Goal: Task Accomplishment & Management: Complete application form

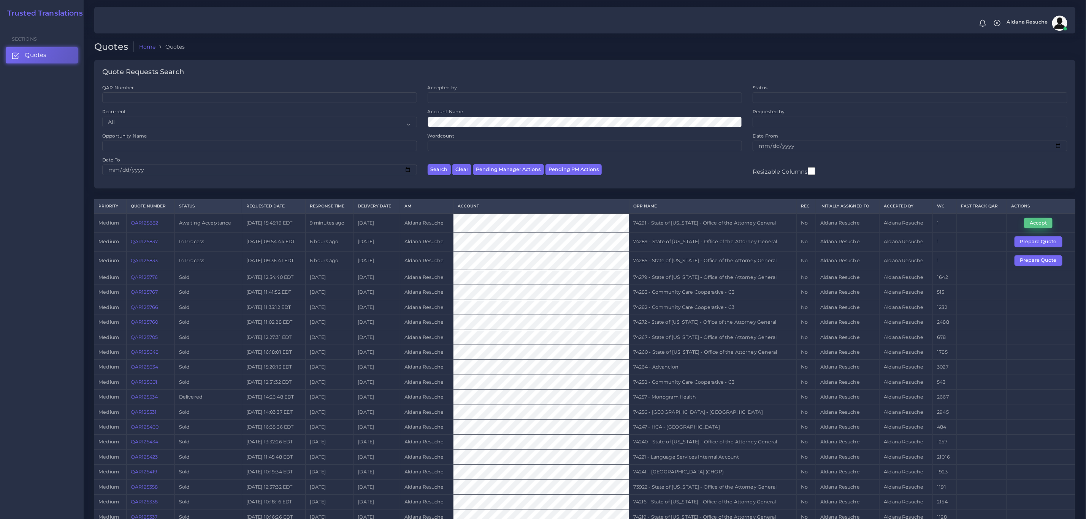
click at [724, 223] on button "Accept" at bounding box center [1038, 223] width 29 height 11
click at [724, 226] on td "74291 - State of Kentucky - Office of the Attorney General" at bounding box center [712, 223] width 167 height 19
click at [724, 226] on td "74291 - State of [US_STATE] - Office of the Attorney General" at bounding box center [712, 223] width 167 height 19
copy tr "74291 - State of [US_STATE] - Office of the Attorney General"
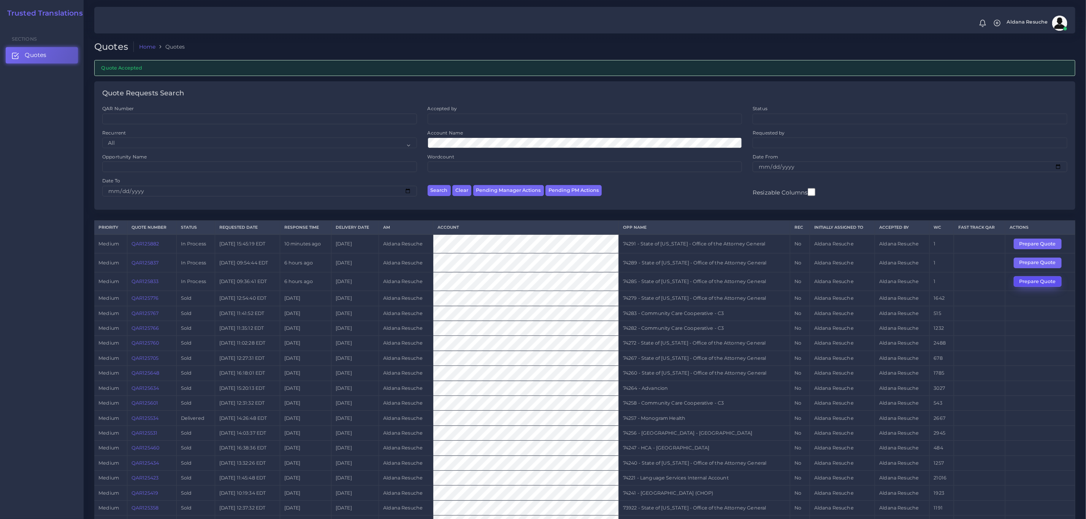
click at [1027, 283] on button "Prepare Quote" at bounding box center [1038, 281] width 48 height 11
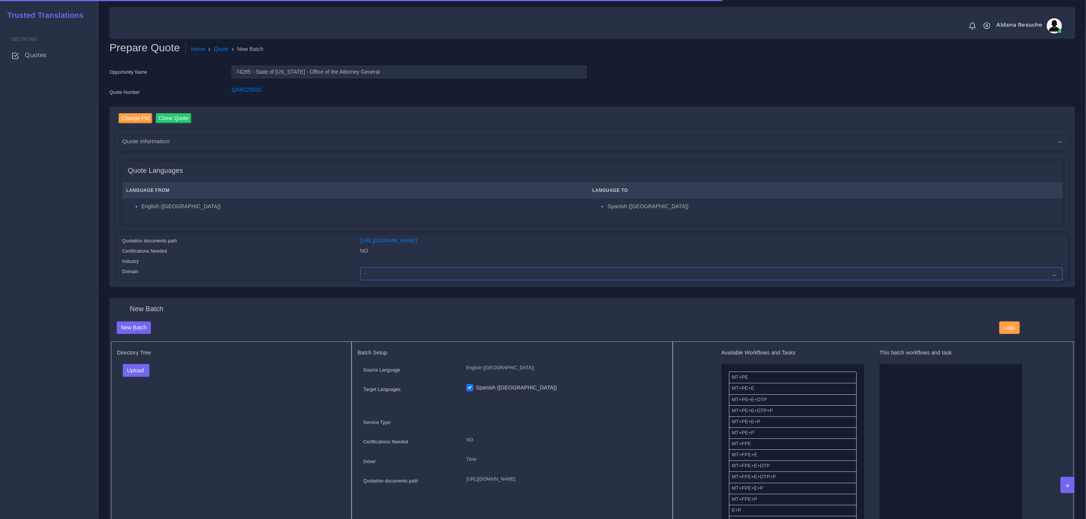
drag, startPoint x: 365, startPoint y: 278, endPoint x: 382, endPoint y: 277, distance: 17.1
click at [365, 278] on select "- Advertising and Media Agriculture, Forestry and Fishing Architecture, Buildin…" at bounding box center [711, 274] width 703 height 13
select select "Legal Services"
click at [360, 268] on select "- Advertising and Media Agriculture, Forestry and Fishing Architecture, Buildin…" at bounding box center [711, 274] width 703 height 13
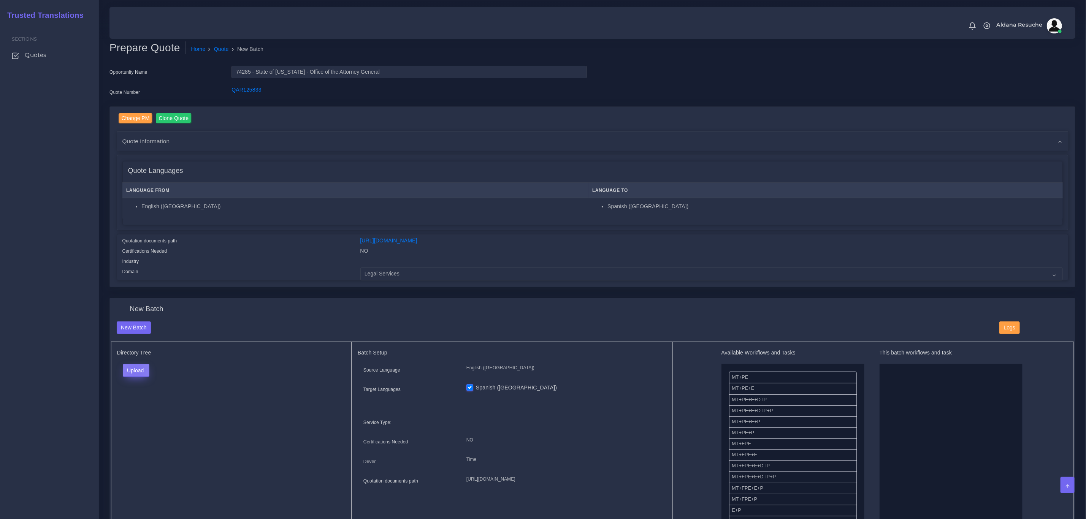
click at [135, 371] on button "Upload" at bounding box center [136, 370] width 27 height 13
click at [152, 397] on label "Files" at bounding box center [149, 400] width 52 height 10
drag, startPoint x: 768, startPoint y: 411, endPoint x: 937, endPoint y: 421, distance: 169.5
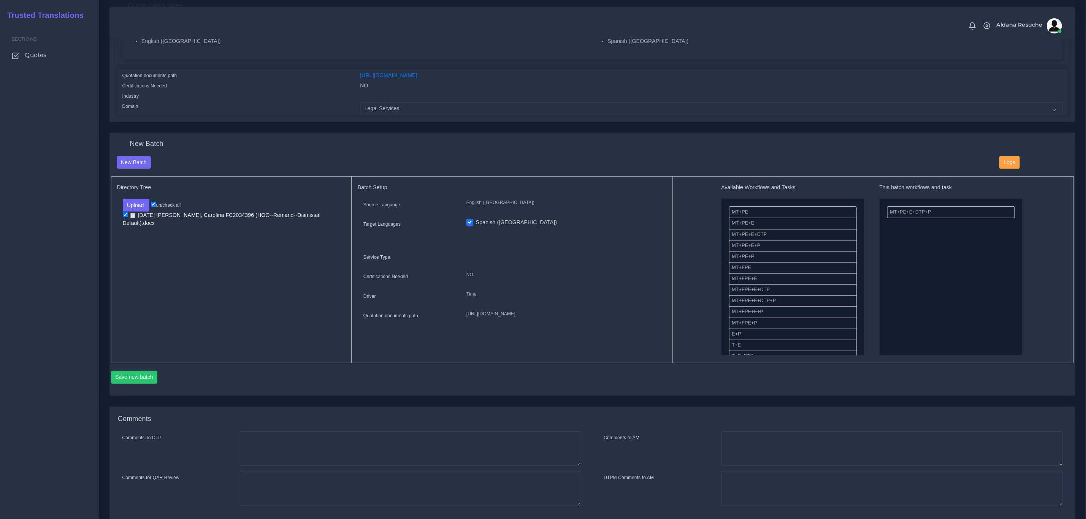
scroll to position [171, 0]
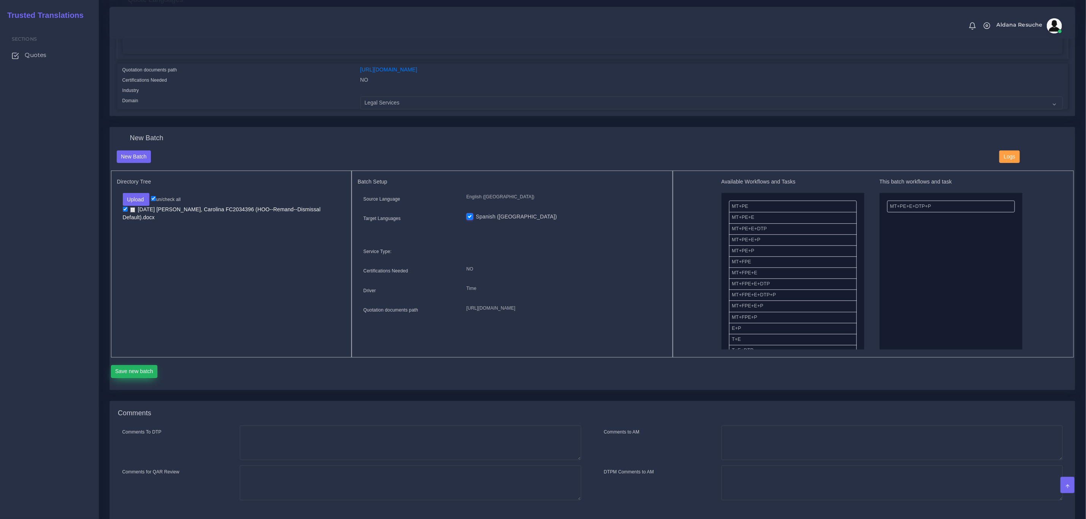
click at [129, 374] on button "Save new batch" at bounding box center [134, 371] width 47 height 13
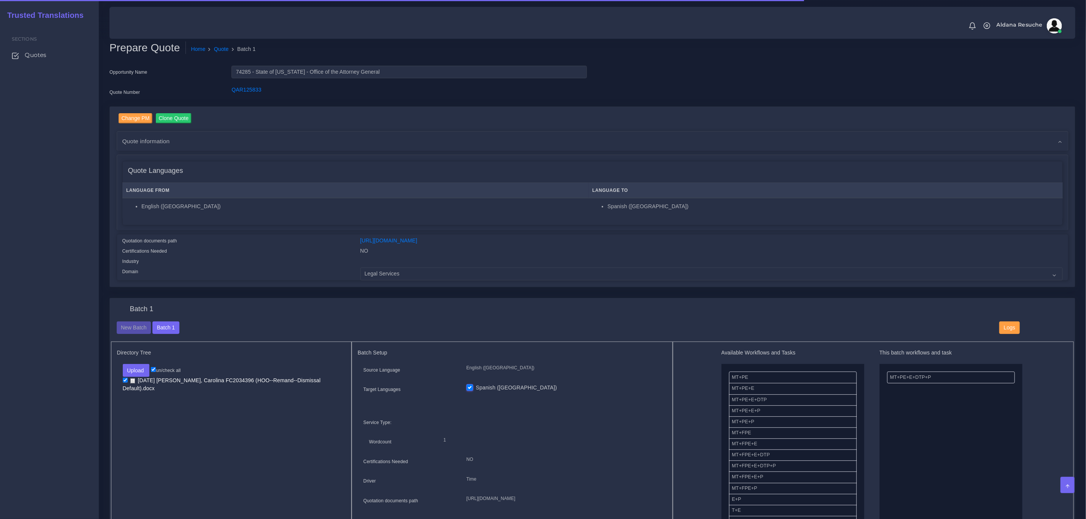
click at [261, 485] on div "Directory Tree Upload Folder Files un/check all" at bounding box center [231, 435] width 241 height 187
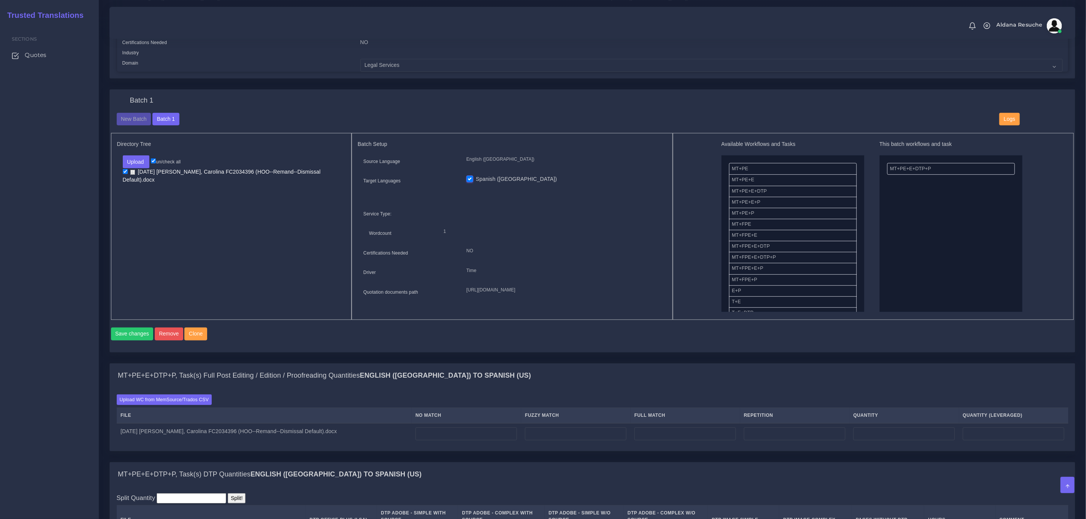
scroll to position [228, 0]
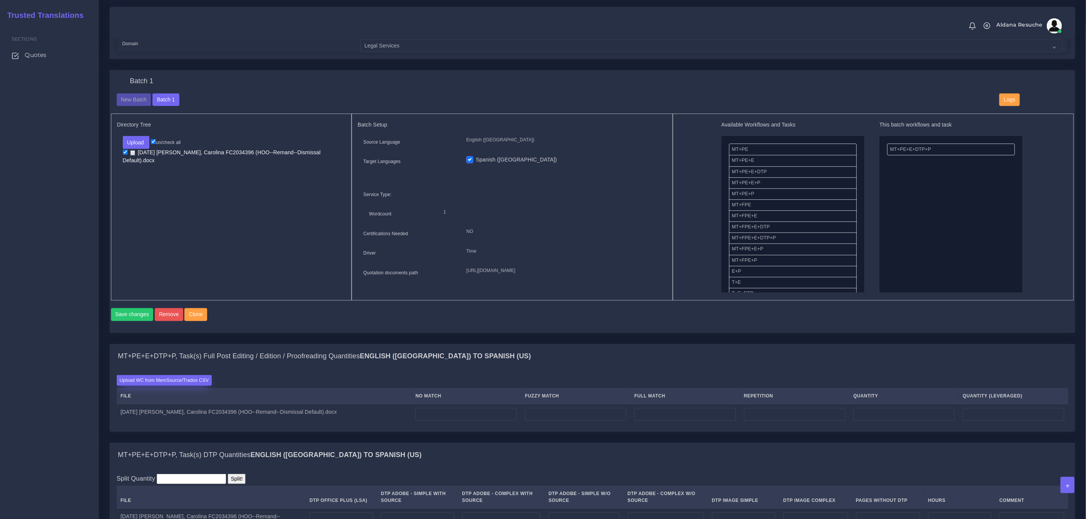
click at [197, 385] on label "Upload WC from MemSource/Trados CSV" at bounding box center [164, 380] width 95 height 10
click at [0, 0] on input "Upload WC from MemSource/Trados CSV" at bounding box center [0, 0] width 0 height 0
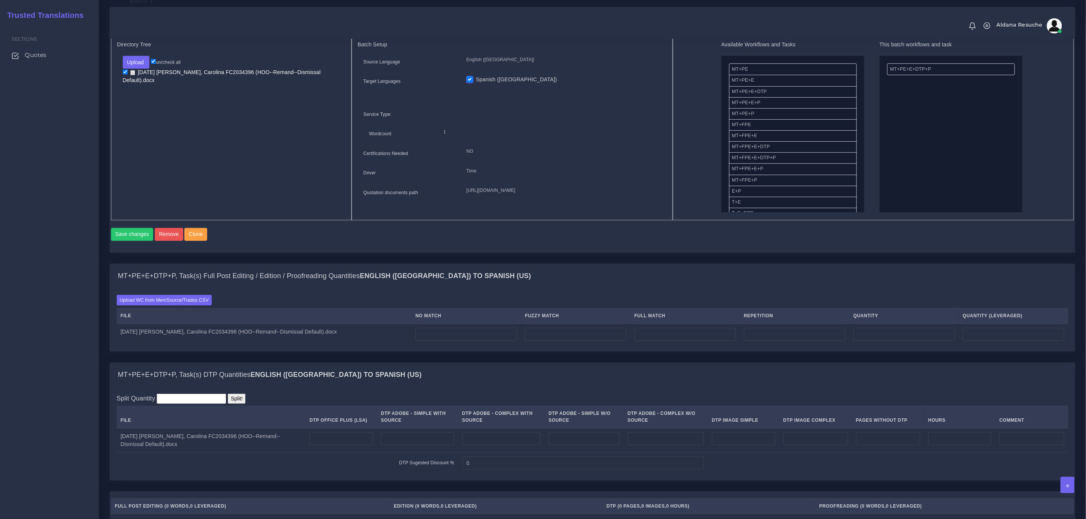
scroll to position [342, 0]
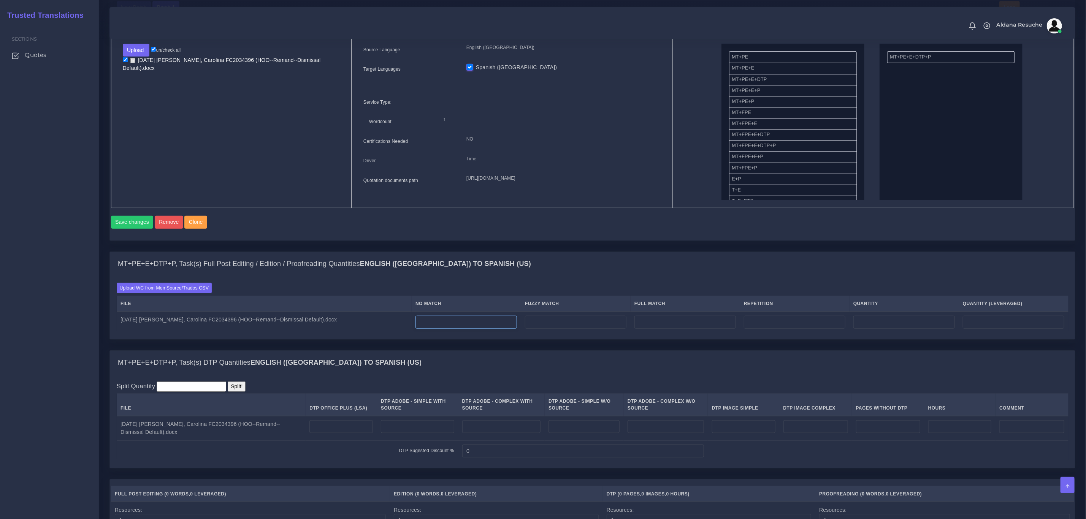
click at [486, 329] on input "number" at bounding box center [467, 322] width 102 height 13
type input "92"
click at [809, 329] on input "number" at bounding box center [795, 322] width 102 height 13
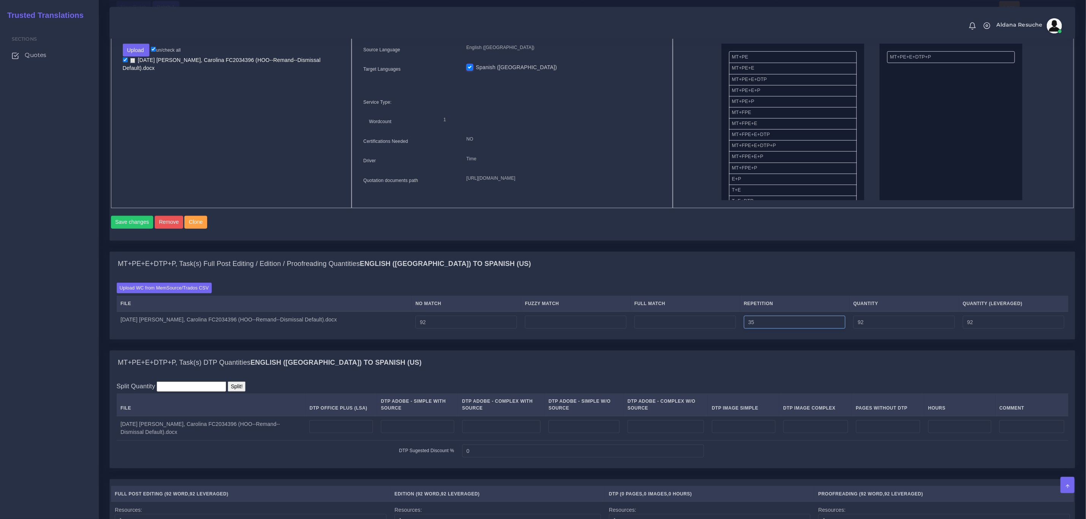
type input "35"
type input "127"
type input "100"
click at [793, 276] on div "MT+PE+E+DTP+P, Task(s) Full Post Editing / Edition / Proofreading Quantities En…" at bounding box center [592, 264] width 965 height 24
click at [586, 329] on input "number" at bounding box center [576, 322] width 102 height 13
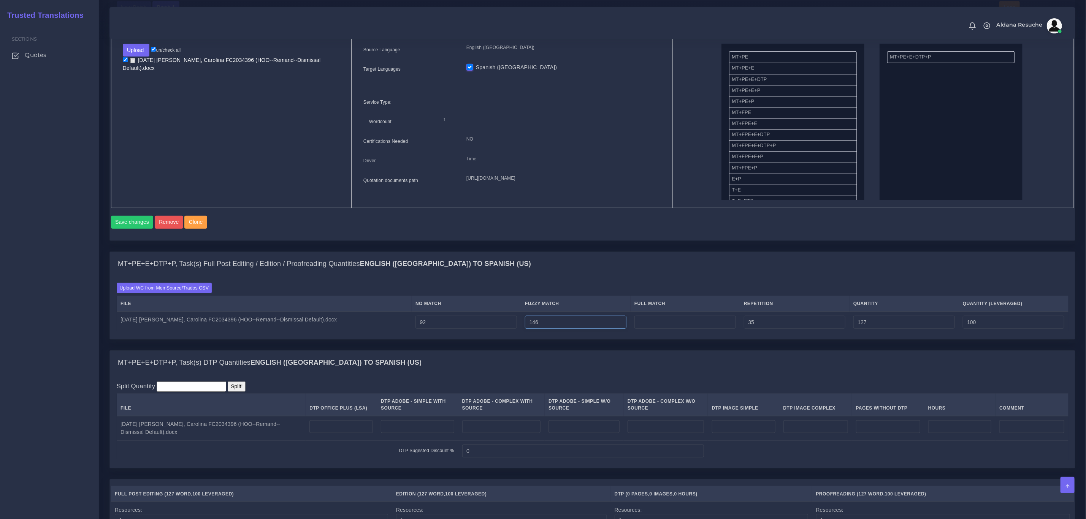
type input "146"
type input "273"
type input "173"
click at [601, 276] on div "MT+PE+E+DTP+P, Task(s) Full Post Editing / Edition / Proofreading Quantities En…" at bounding box center [592, 264] width 965 height 24
click at [680, 328] on input "number" at bounding box center [685, 322] width 102 height 13
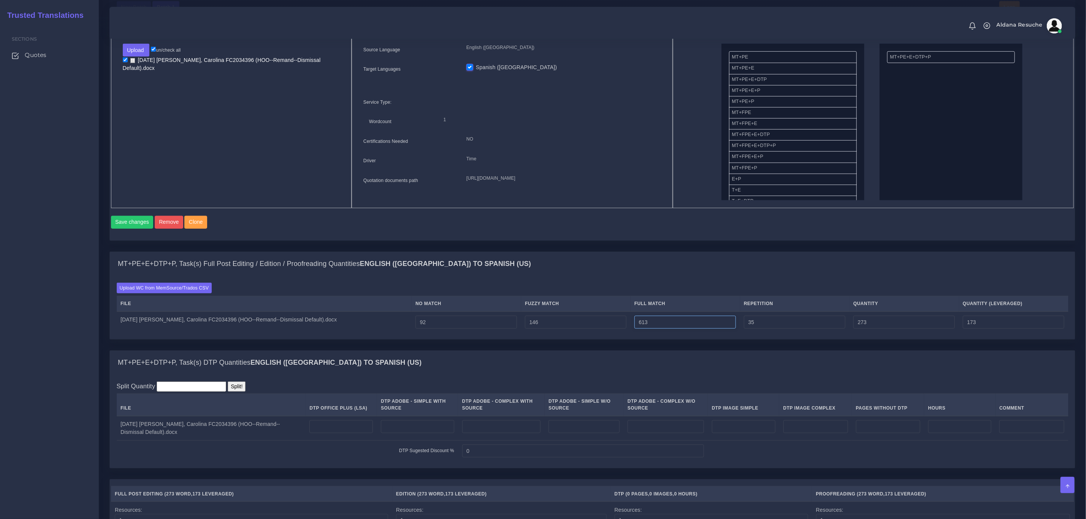
type input "613"
type input "886"
type input "327"
click at [668, 269] on div "MT+PE+E+DTP+P, Task(s) Full Post Editing / Edition / Proofreading Quantities En…" at bounding box center [592, 264] width 965 height 24
click at [339, 430] on td at bounding box center [341, 428] width 71 height 25
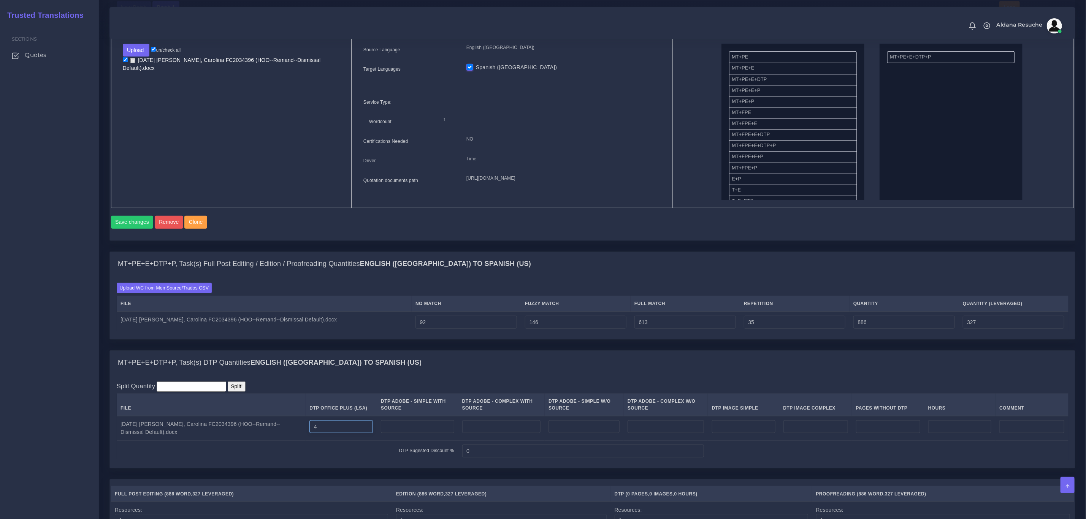
type input "4"
click at [474, 329] on input "92" at bounding box center [467, 322] width 102 height 13
click at [458, 375] on div "MT+PE+E+DTP+P, Task(s) DTP Quantities English (US) TO Spanish (US)" at bounding box center [592, 363] width 965 height 24
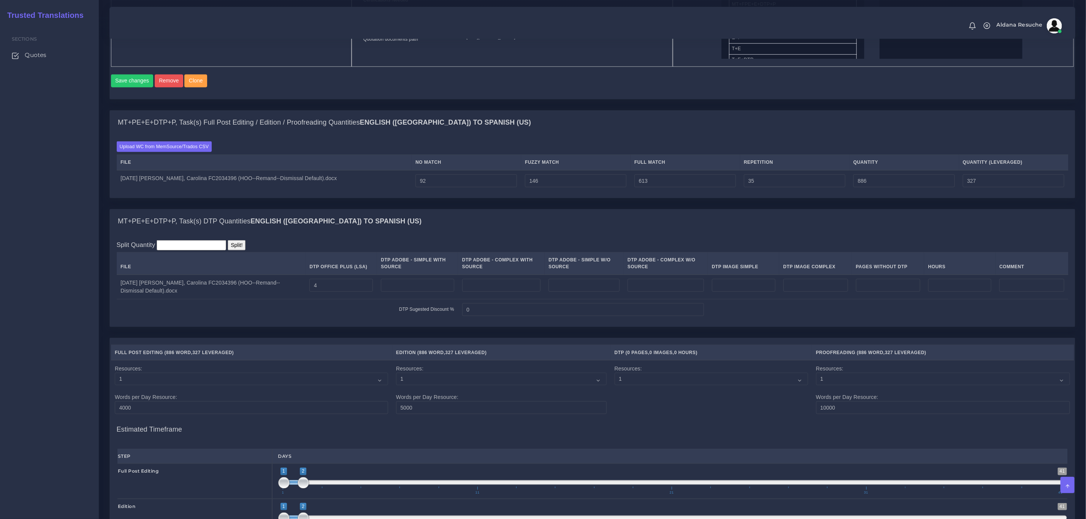
scroll to position [776, 0]
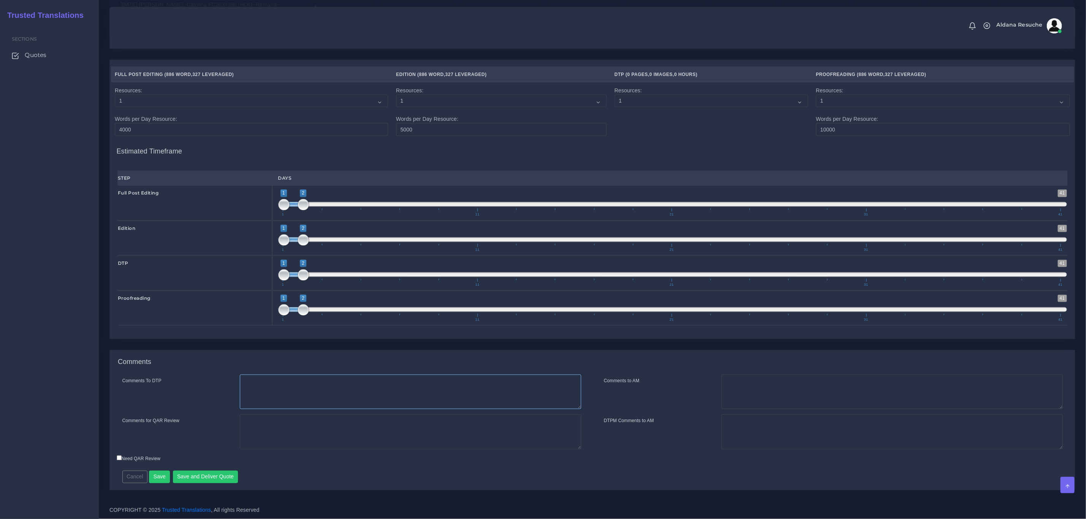
click at [444, 400] on textarea "Comments To DTP" at bounding box center [410, 392] width 341 height 35
type textarea "DTP in word"
type textarea "PEEP+DTP"
click at [191, 475] on button "Save and Deliver Quote" at bounding box center [205, 477] width 65 height 13
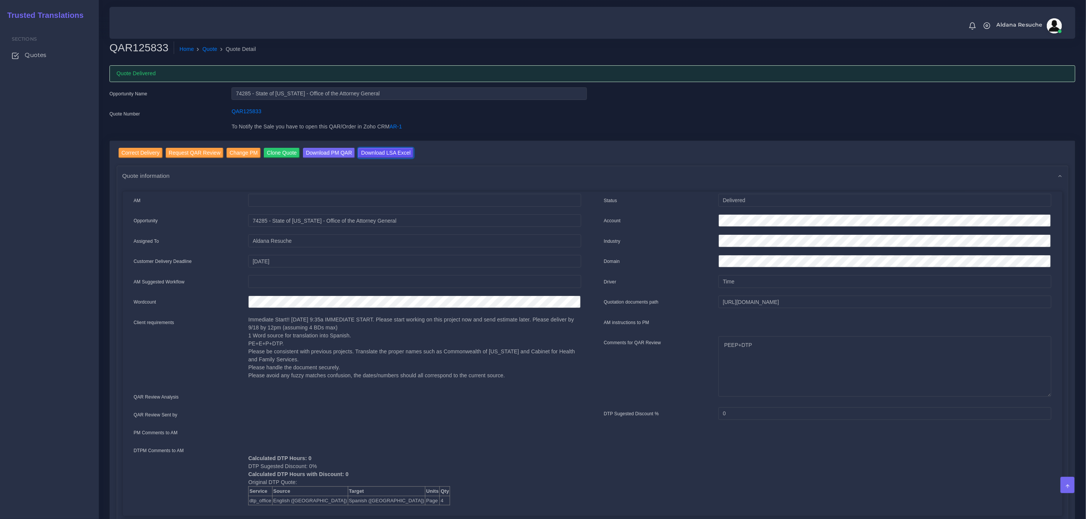
drag, startPoint x: 392, startPoint y: 153, endPoint x: 395, endPoint y: 160, distance: 8.0
click at [392, 153] on input "Download LSA Excel" at bounding box center [386, 153] width 56 height 10
drag, startPoint x: 205, startPoint y: 48, endPoint x: 208, endPoint y: 42, distance: 6.7
click at [205, 48] on link "Quote" at bounding box center [210, 49] width 15 height 8
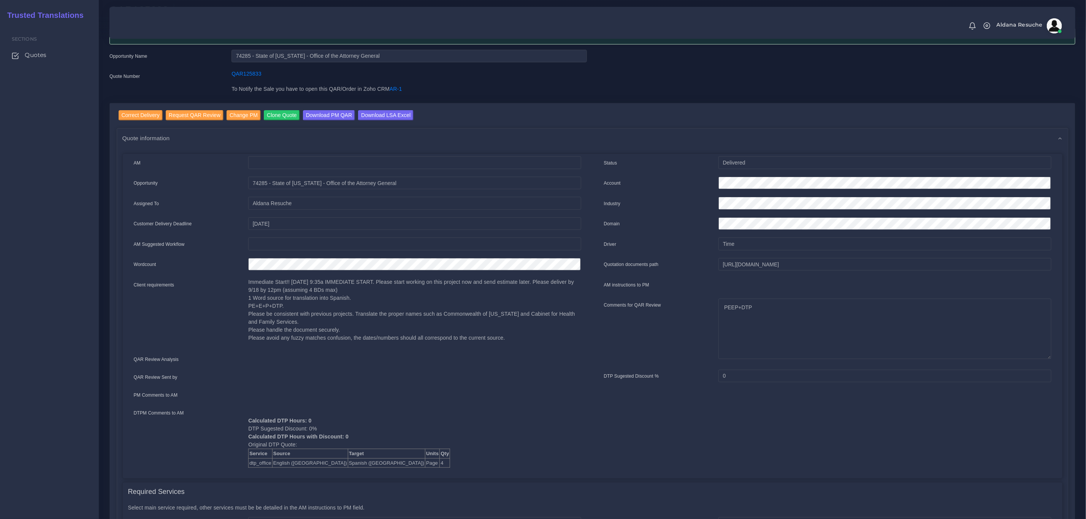
scroll to position [57, 0]
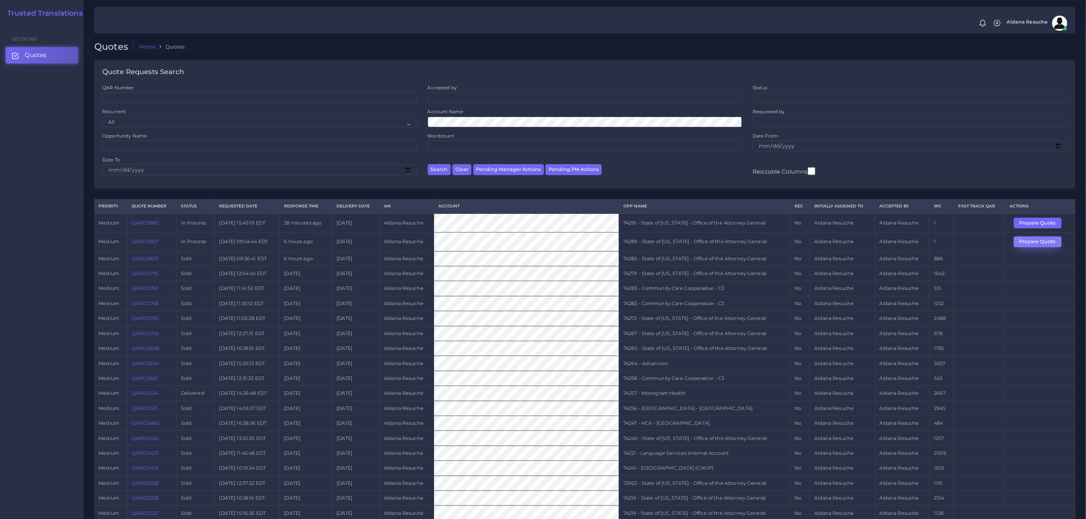
click at [1040, 246] on button "Prepare Quote" at bounding box center [1038, 241] width 48 height 11
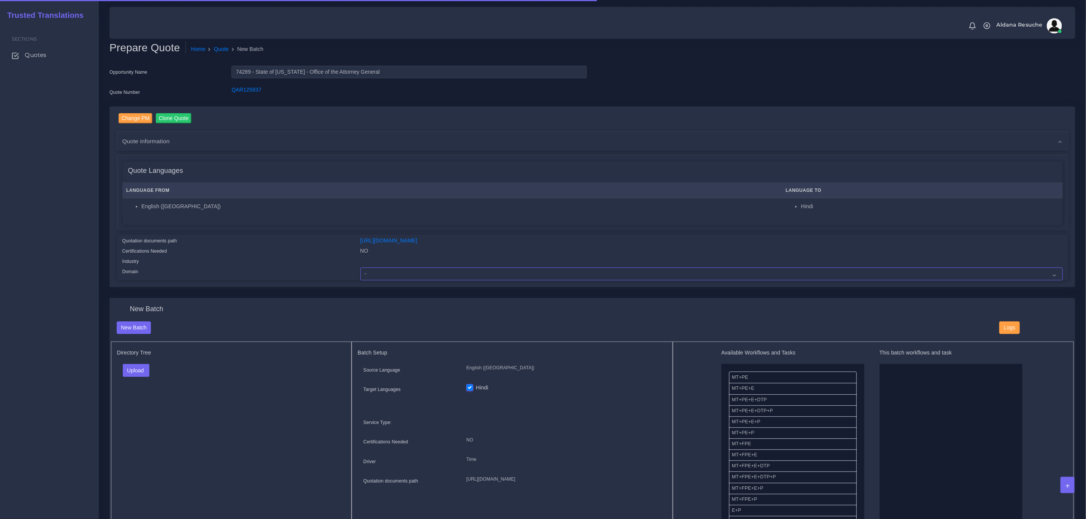
click at [413, 271] on select "- Advertising and Media Agriculture, Forestry and Fishing Architecture, Buildin…" at bounding box center [711, 274] width 703 height 13
select select "Legal Services"
click at [360, 268] on select "- Advertising and Media Agriculture, Forestry and Fishing Architecture, Buildin…" at bounding box center [711, 274] width 703 height 13
click at [137, 372] on button "Upload" at bounding box center [136, 370] width 27 height 13
click at [133, 398] on label "Files" at bounding box center [149, 400] width 52 height 10
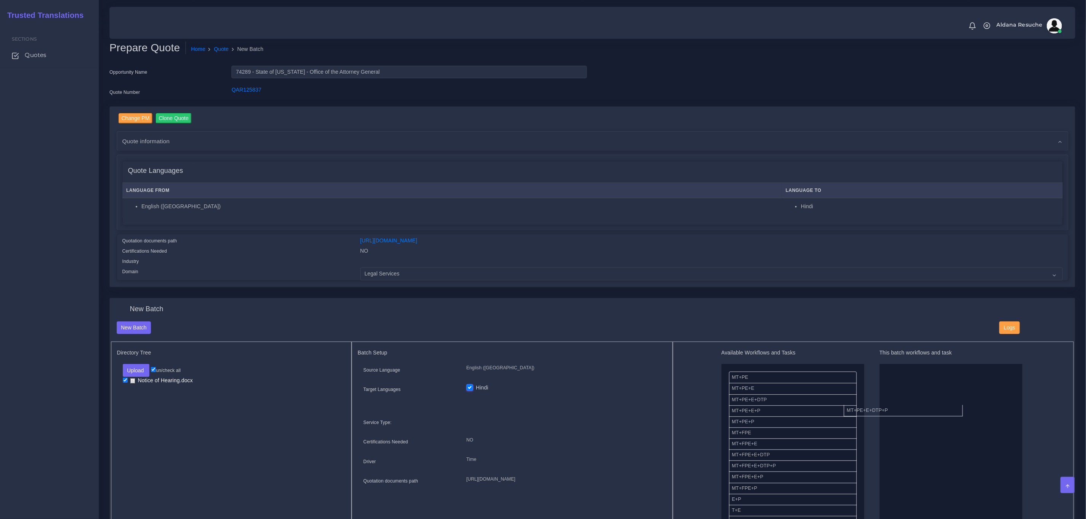
drag, startPoint x: 779, startPoint y: 417, endPoint x: 872, endPoint y: 409, distance: 92.7
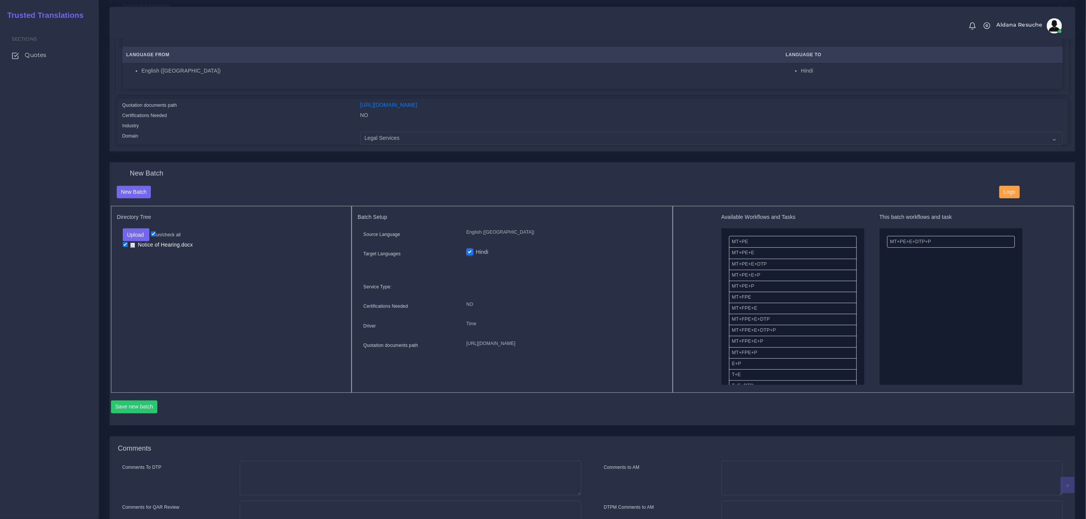
scroll to position [225, 0]
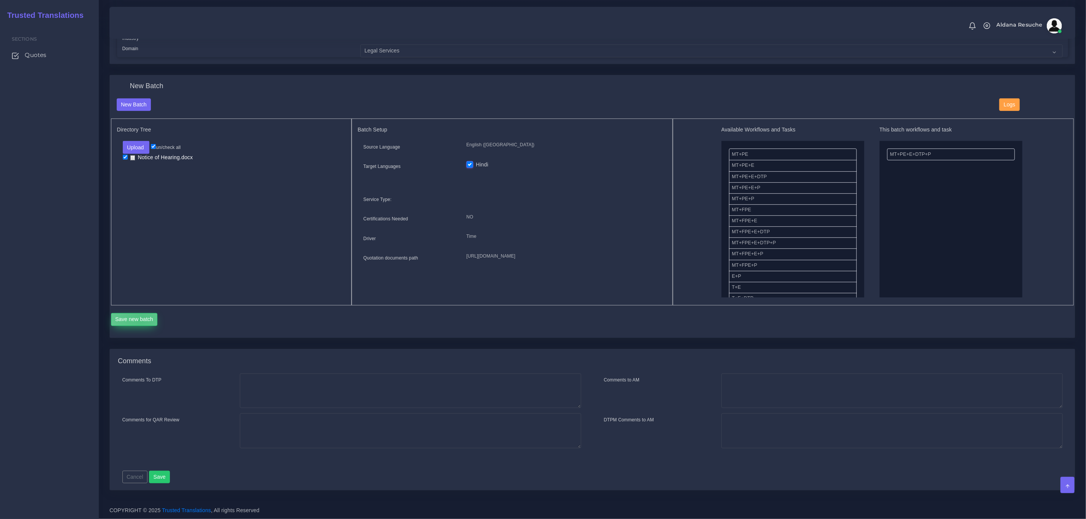
click at [140, 317] on button "Save new batch" at bounding box center [134, 319] width 47 height 13
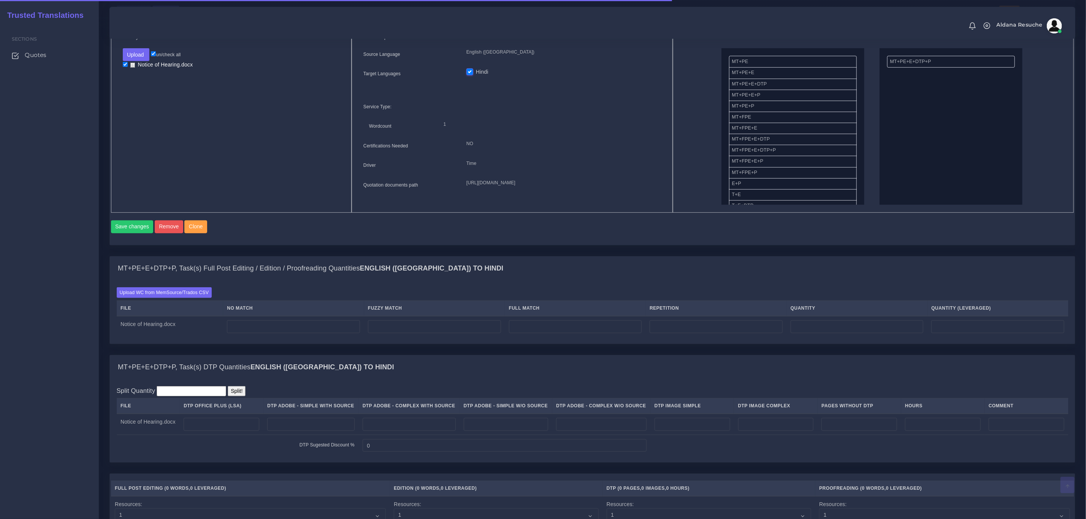
scroll to position [342, 0]
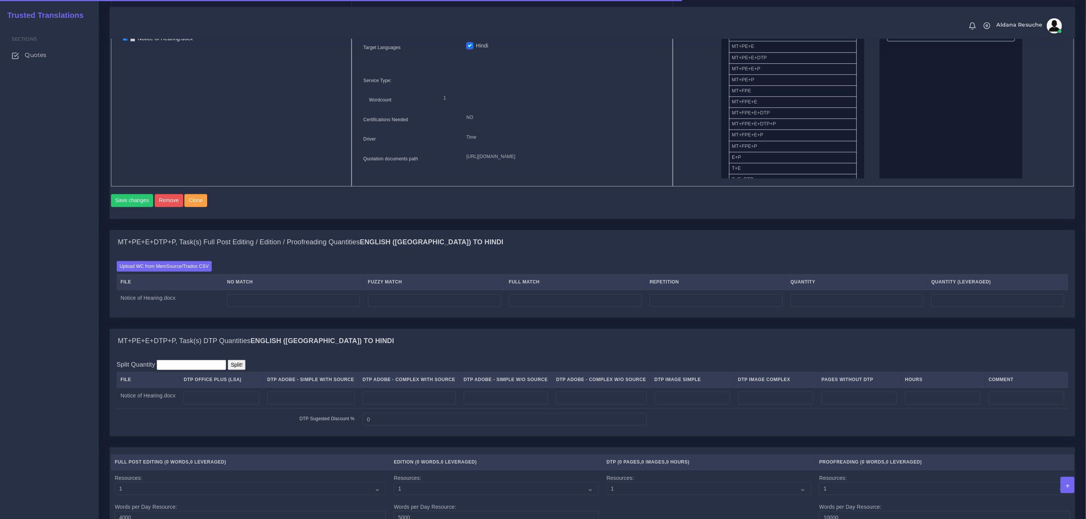
click at [167, 267] on div "Upload WC from MemSource/Trados CSV File No Match Fuzzy Match Full Match Repeti…" at bounding box center [592, 286] width 965 height 63
click at [165, 271] on label "Upload WC from MemSource/Trados CSV" at bounding box center [164, 266] width 95 height 10
click at [0, 0] on input "Upload WC from MemSource/Trados CSV" at bounding box center [0, 0] width 0 height 0
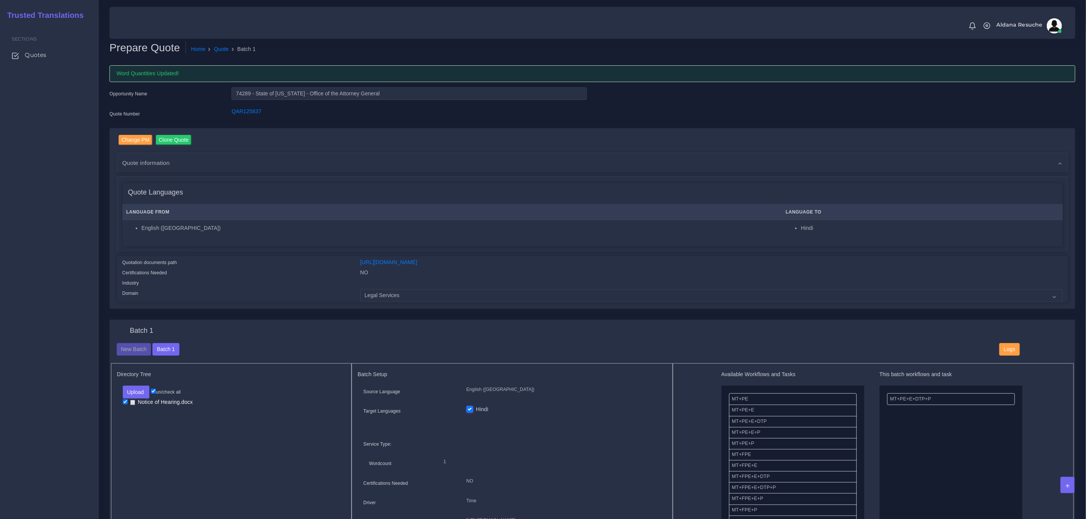
click at [280, 255] on div "Change PM Clone Quote Quote information AM Opportunity Assigned To NO" at bounding box center [593, 218] width 952 height 167
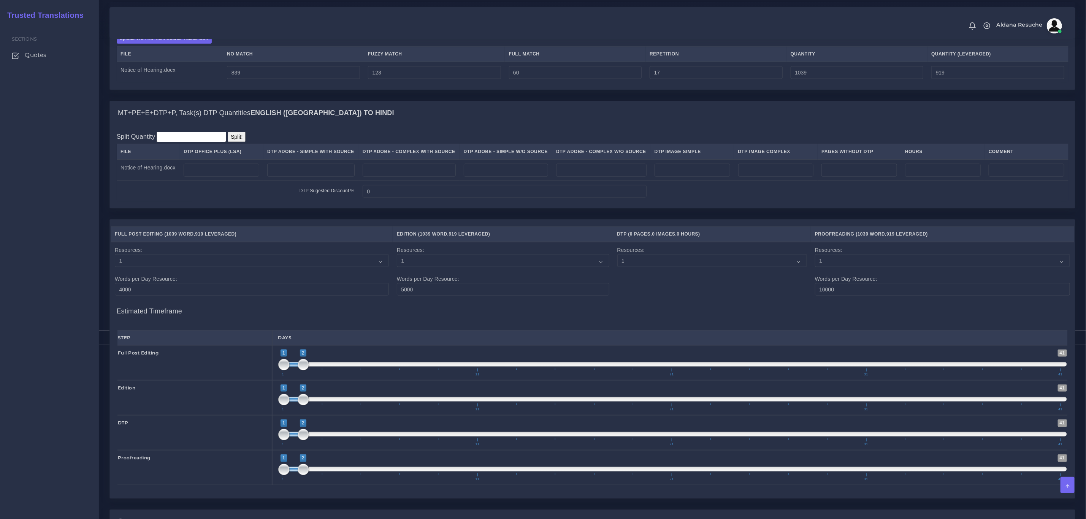
scroll to position [627, 0]
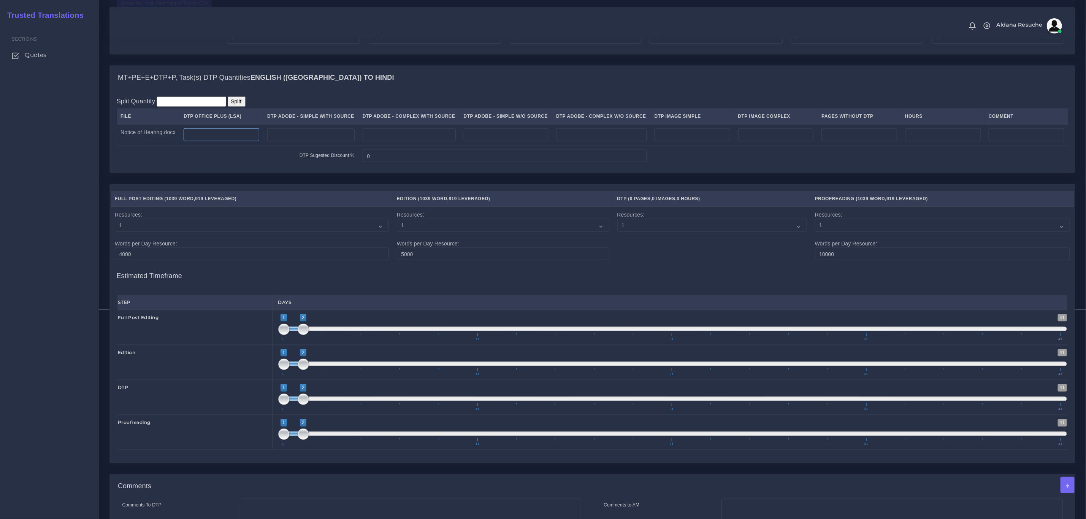
click at [230, 141] on input "number" at bounding box center [222, 134] width 76 height 13
type input "4"
click at [522, 90] on div "MT+PE+E+DTP+P, Task(s) DTP Quantities English (US) TO Hindi" at bounding box center [592, 78] width 965 height 24
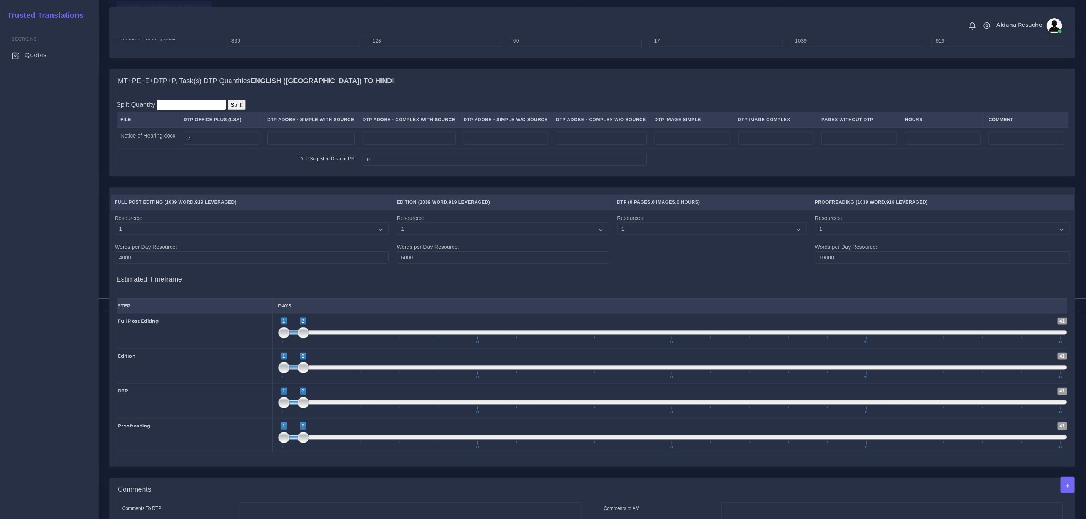
scroll to position [766, 0]
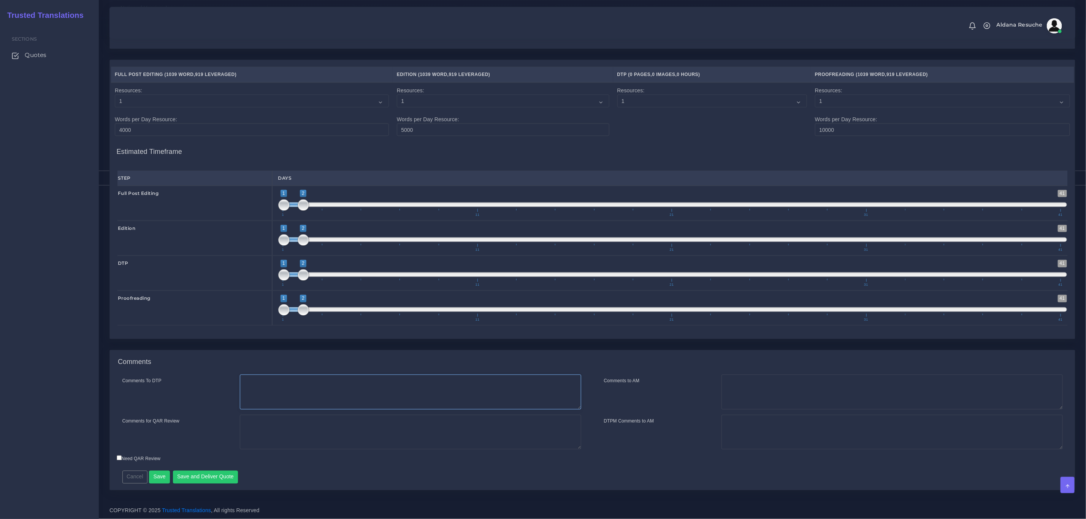
click at [327, 407] on textarea "Comments To DTP" at bounding box center [410, 392] width 341 height 35
type textarea "DTP in word"
type textarea "E"
type textarea "PEEP+DTP"
click at [386, 345] on div "Resources Full Post Editing ( 1039 Word , 919 Leveraged ) ," at bounding box center [592, 205] width 977 height 290
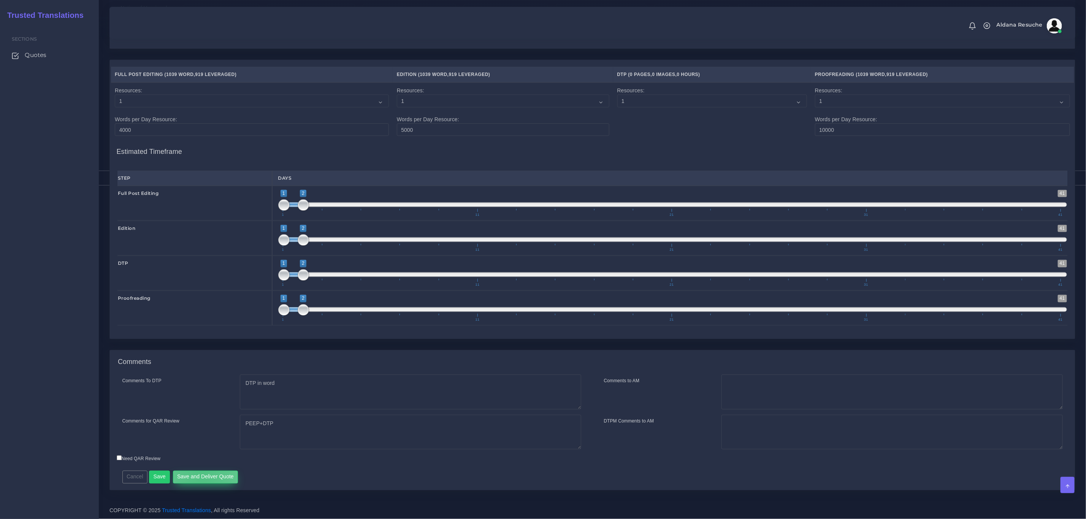
click at [200, 474] on button "Save and Deliver Quote" at bounding box center [205, 477] width 65 height 13
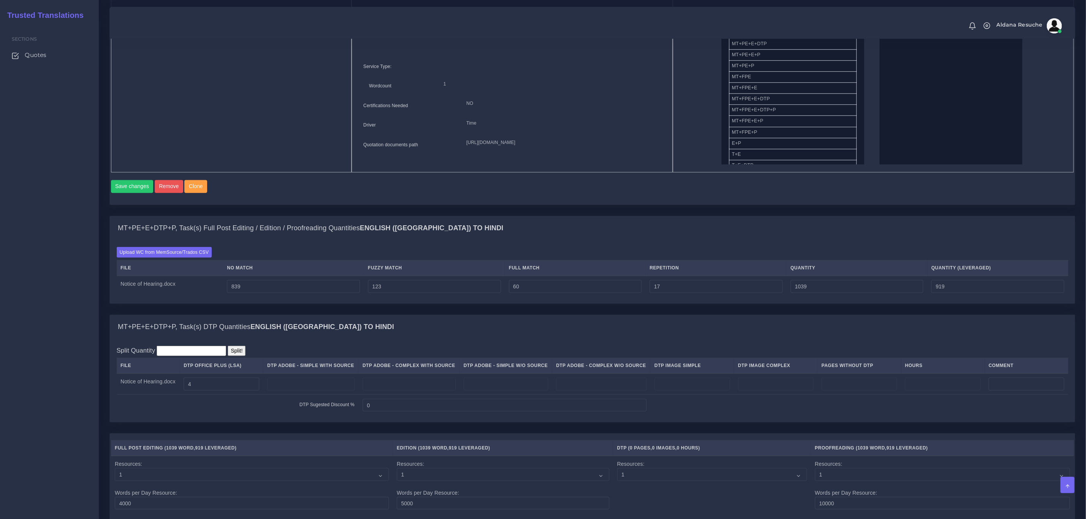
scroll to position [196, 0]
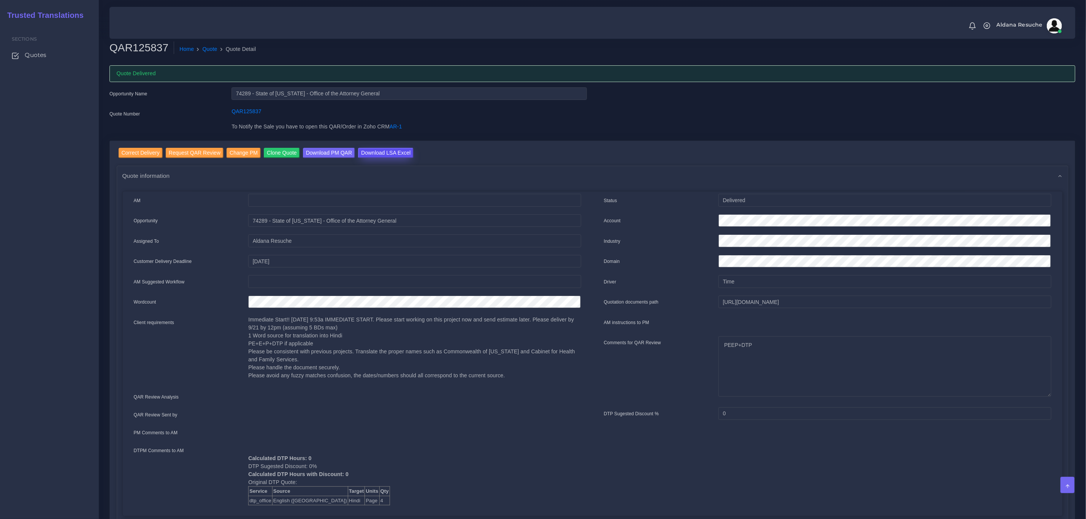
click at [381, 157] on input "Download LSA Excel" at bounding box center [386, 153] width 56 height 10
click at [209, 51] on link "Quote" at bounding box center [210, 49] width 15 height 8
